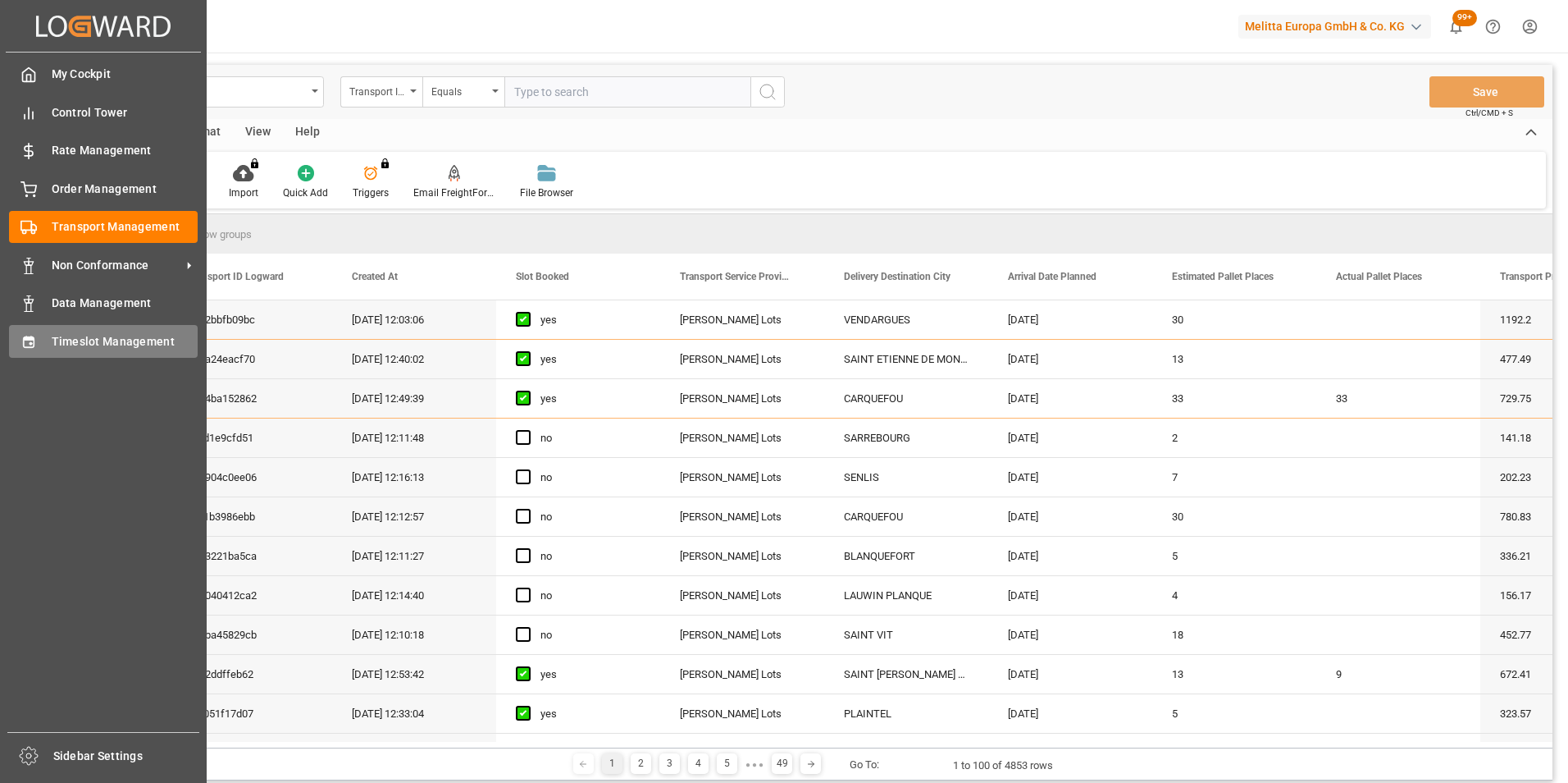
click at [89, 339] on span "Timeslot Management" at bounding box center [125, 341] width 147 height 17
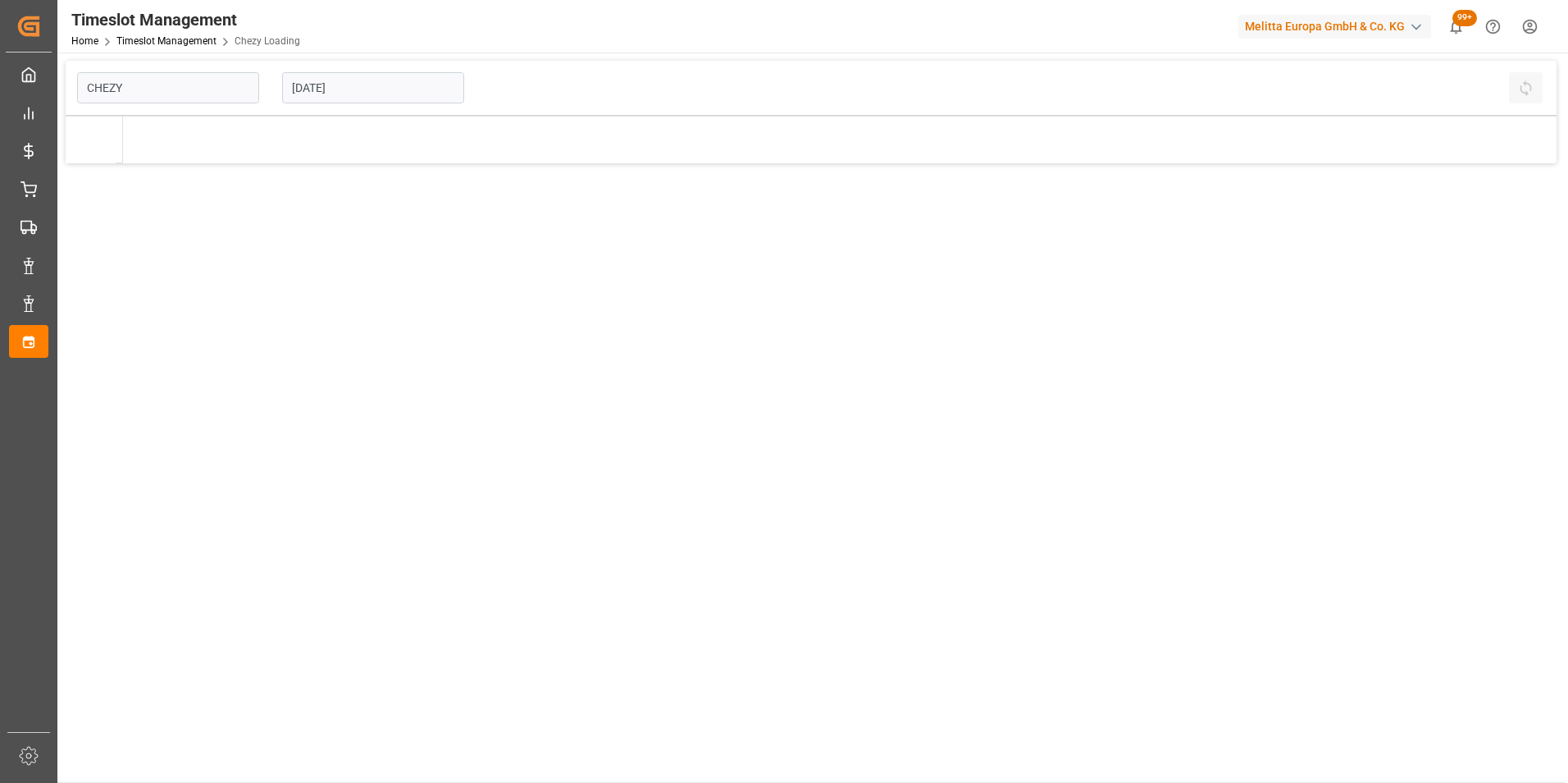
type input "Chezy Loading"
